Goal: Check status: Check status

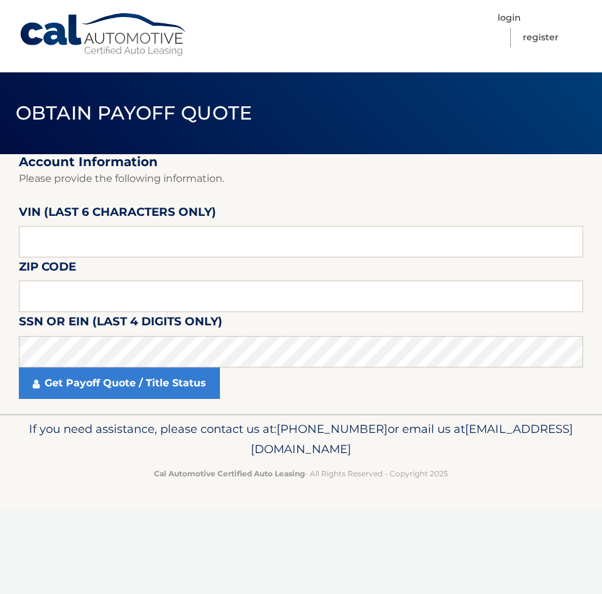
click at [139, 241] on input "text" at bounding box center [301, 241] width 565 height 31
type input "668531"
type input "07701"
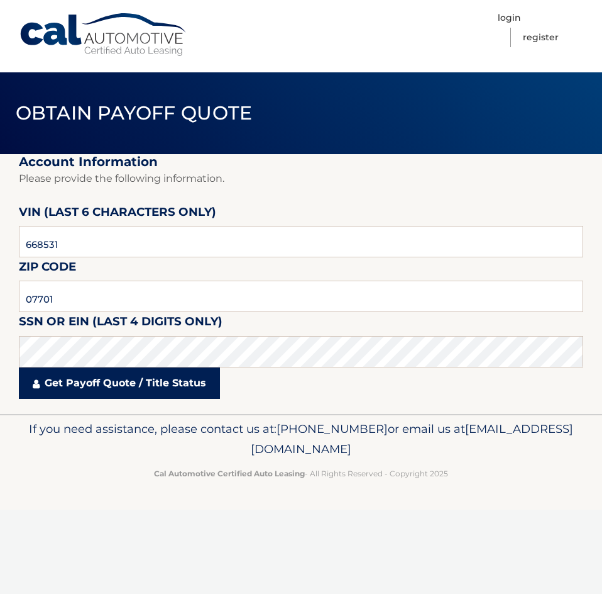
click at [145, 389] on link "Get Payoff Quote / Title Status" at bounding box center [119, 382] width 201 height 31
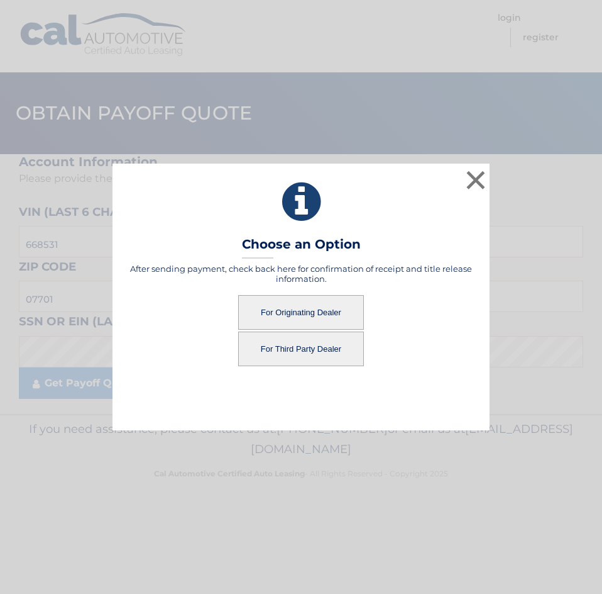
click at [299, 307] on button "For Originating Dealer" at bounding box center [301, 312] width 126 height 35
click at [311, 311] on button "For Originating Dealer" at bounding box center [301, 312] width 126 height 35
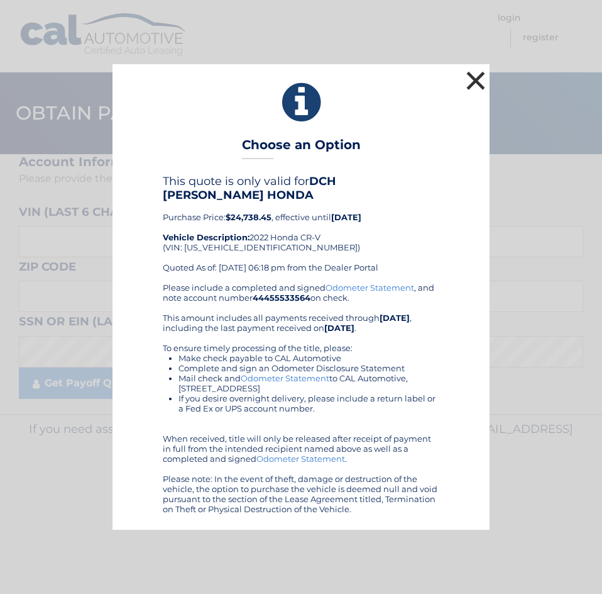
click at [475, 86] on button "×" at bounding box center [475, 80] width 25 height 25
